Goal: Task Accomplishment & Management: Manage account settings

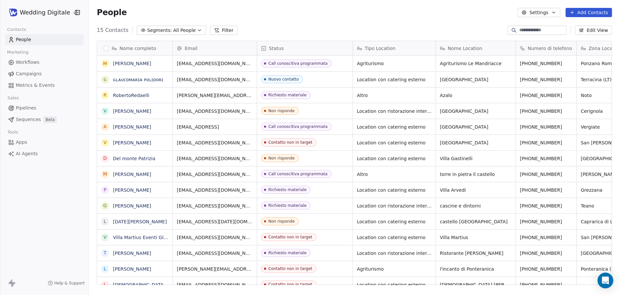
scroll to position [260, 531]
click at [137, 112] on link "[PERSON_NAME]" at bounding box center [132, 111] width 38 height 5
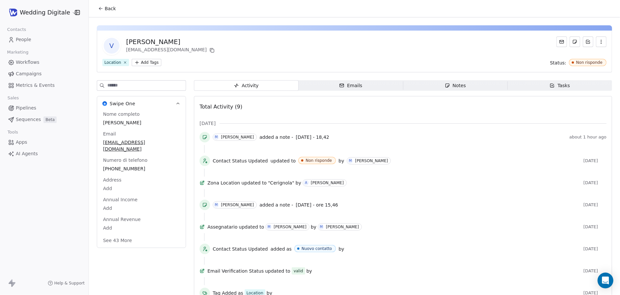
click at [473, 85] on span "Notes Notes" at bounding box center [455, 85] width 105 height 11
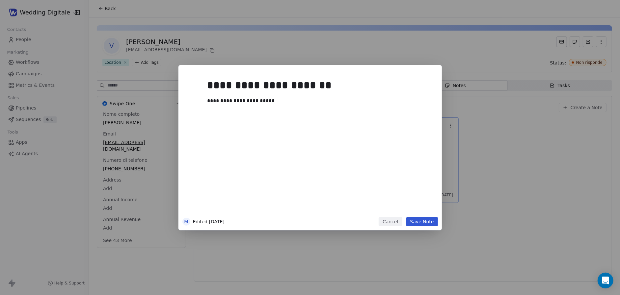
click at [400, 221] on button "Cancel" at bounding box center [390, 221] width 23 height 9
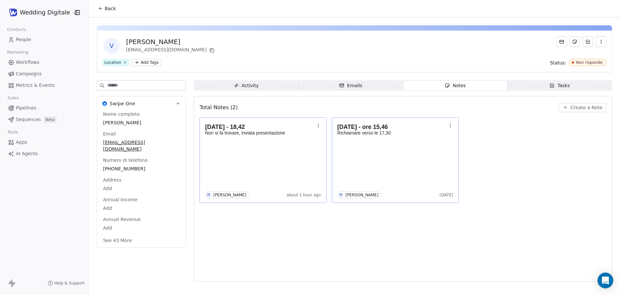
click at [285, 172] on div "[DATE] - 18,42 Non si fa trovare, inviata presentazione M [PERSON_NAME] about 1…" at bounding box center [263, 160] width 116 height 77
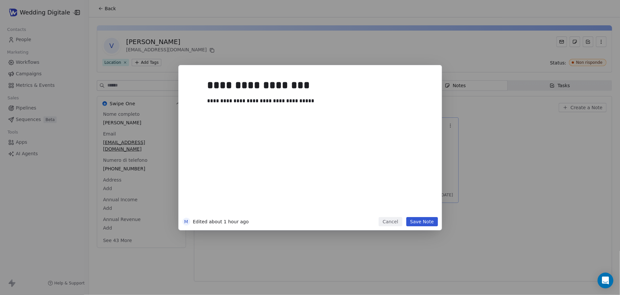
click at [330, 115] on div "**********" at bounding box center [320, 145] width 225 height 140
click at [420, 223] on button "Save Note" at bounding box center [422, 221] width 32 height 9
click at [268, 123] on div "**********" at bounding box center [320, 145] width 225 height 140
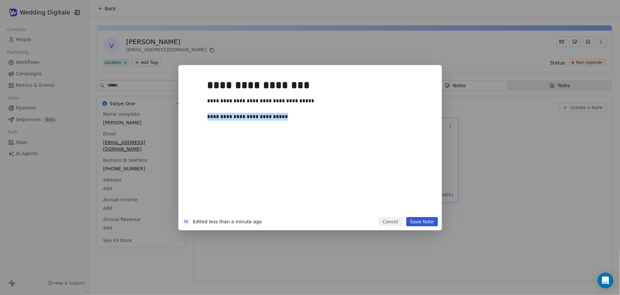
click at [268, 123] on div "**********" at bounding box center [320, 145] width 225 height 140
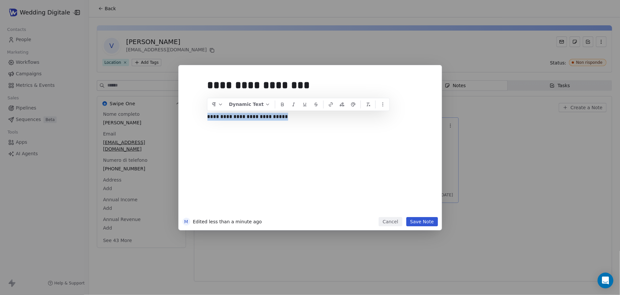
copy div "**********"
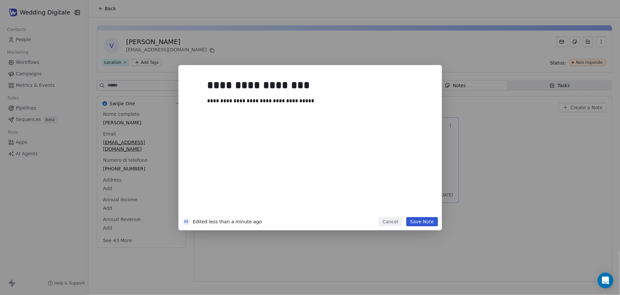
click at [421, 223] on button "Save Note" at bounding box center [422, 221] width 32 height 9
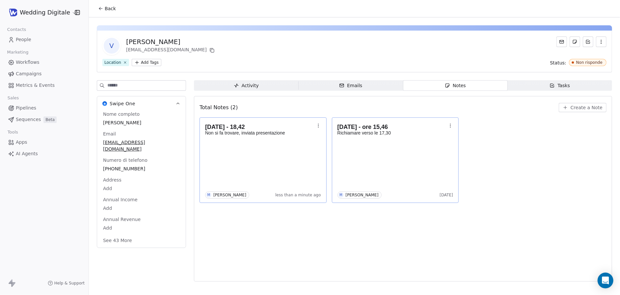
click at [492, 157] on div "[DATE] - 18,42 Non si fa trovare, inviata presentazione M [PERSON_NAME] less th…" at bounding box center [403, 161] width 407 height 86
click at [589, 107] on span "Create a Note" at bounding box center [587, 107] width 32 height 7
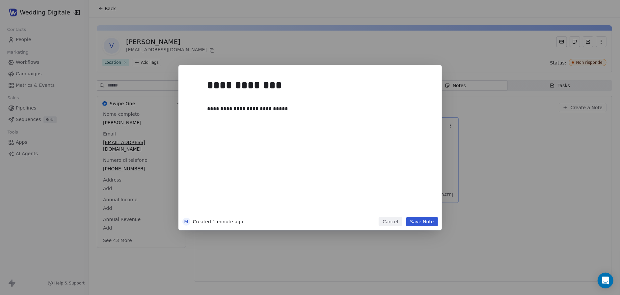
click at [428, 221] on button "Save Note" at bounding box center [422, 221] width 32 height 9
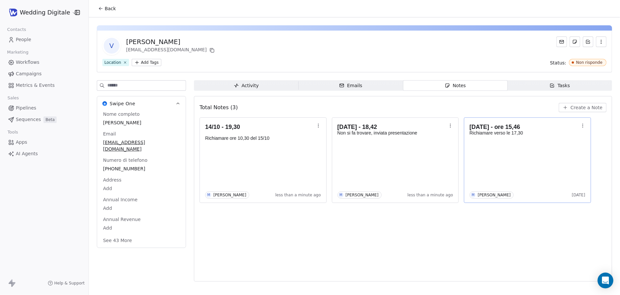
click at [108, 9] on span "Back" at bounding box center [110, 8] width 11 height 7
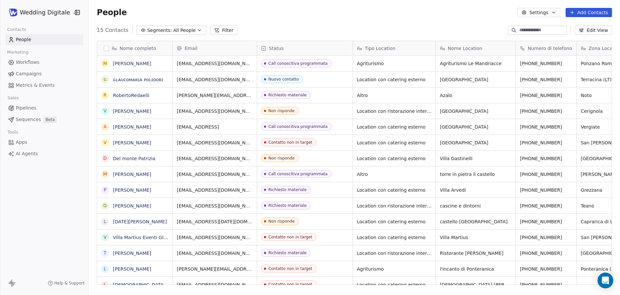
scroll to position [260, 531]
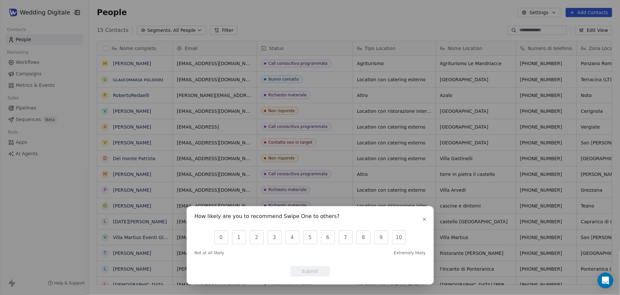
click at [425, 220] on icon "button" at bounding box center [424, 219] width 5 height 5
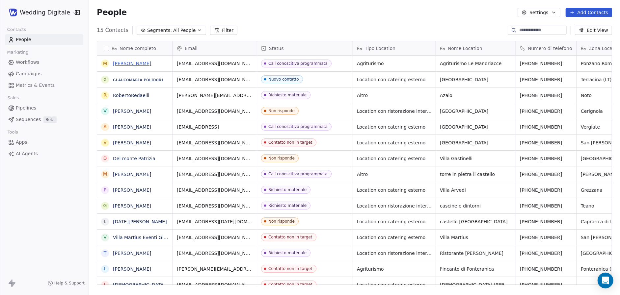
click at [146, 61] on link "[PERSON_NAME]" at bounding box center [132, 63] width 38 height 5
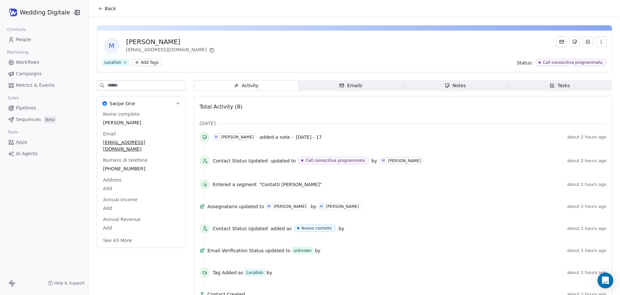
click at [471, 84] on span "Notes Notes" at bounding box center [455, 85] width 105 height 11
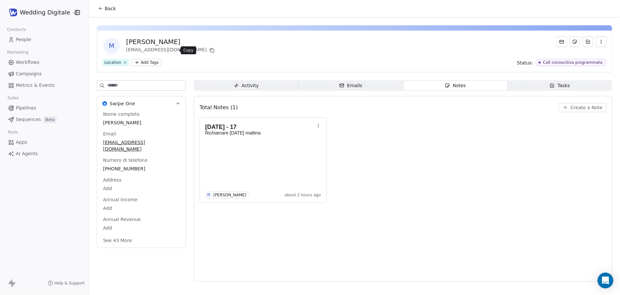
click at [209, 51] on icon at bounding box center [211, 50] width 5 height 5
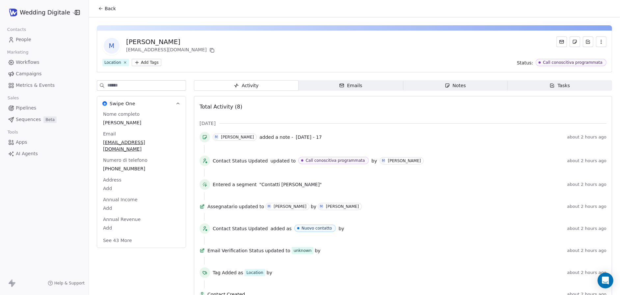
click at [103, 11] on icon at bounding box center [100, 8] width 5 height 5
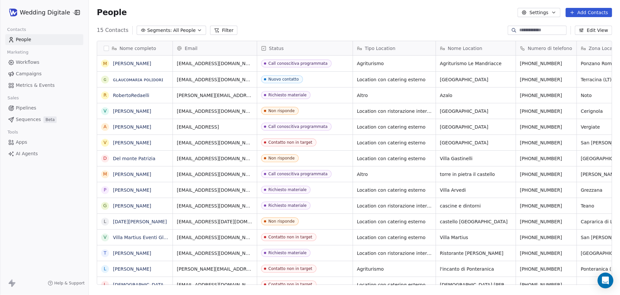
scroll to position [260, 531]
drag, startPoint x: 202, startPoint y: 63, endPoint x: 178, endPoint y: 64, distance: 23.7
click at [261, 63] on icon "grid" at bounding box center [263, 62] width 5 height 5
drag, startPoint x: 159, startPoint y: 63, endPoint x: 135, endPoint y: 64, distance: 24.4
click at [165, 63] on icon "grid" at bounding box center [164, 62] width 5 height 5
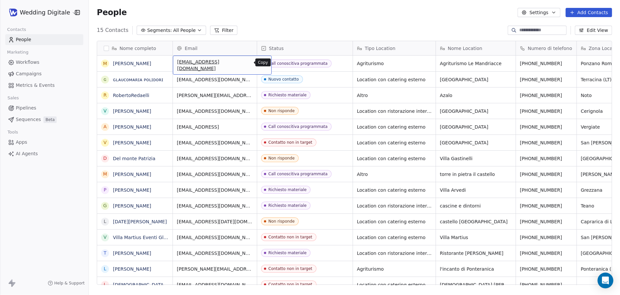
click at [260, 65] on button "grid" at bounding box center [264, 63] width 8 height 8
